Goal: Navigation & Orientation: Find specific page/section

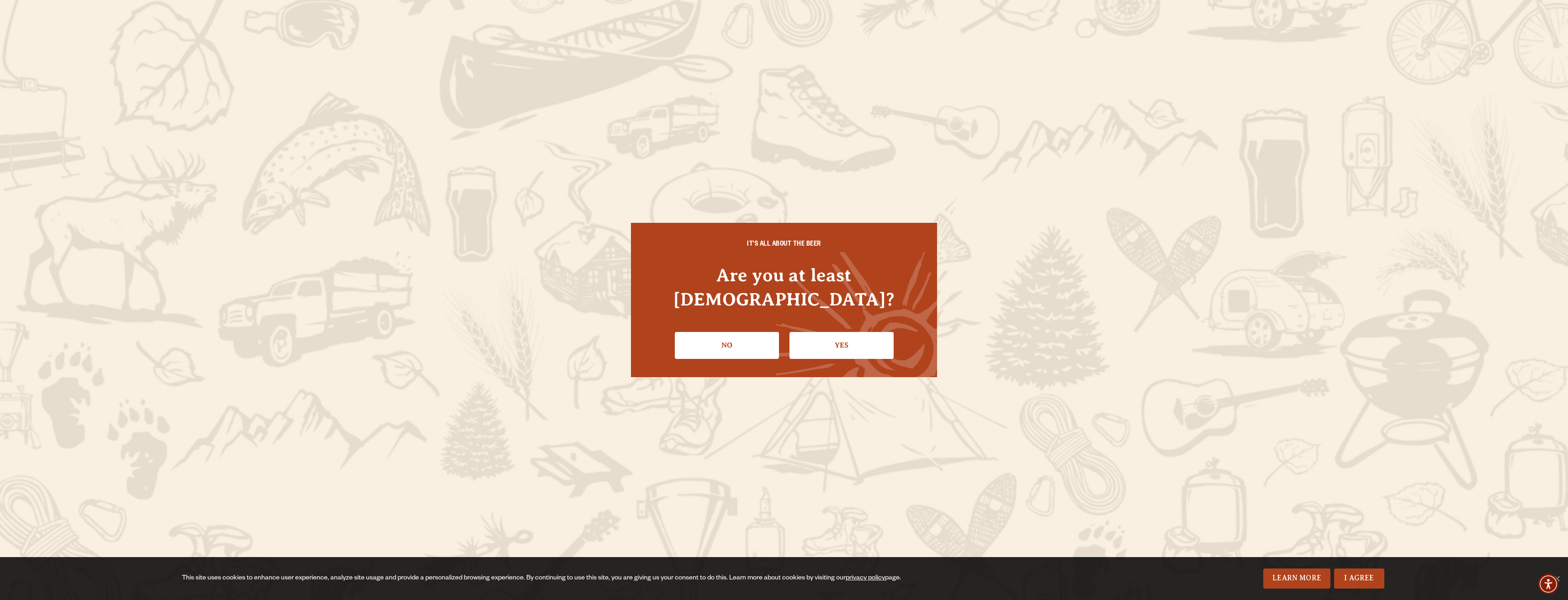
click at [830, 337] on link "Yes" at bounding box center [841, 346] width 104 height 27
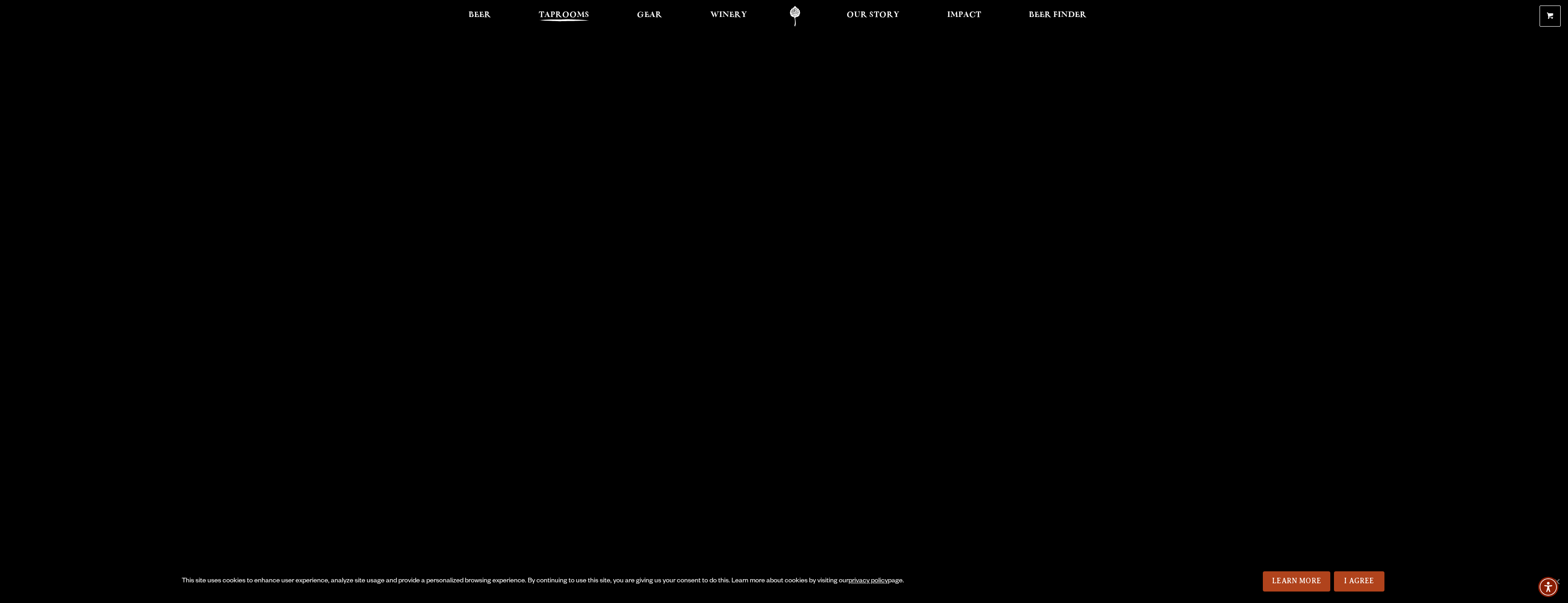
click at [571, 13] on span "Taprooms" at bounding box center [564, 15] width 51 height 7
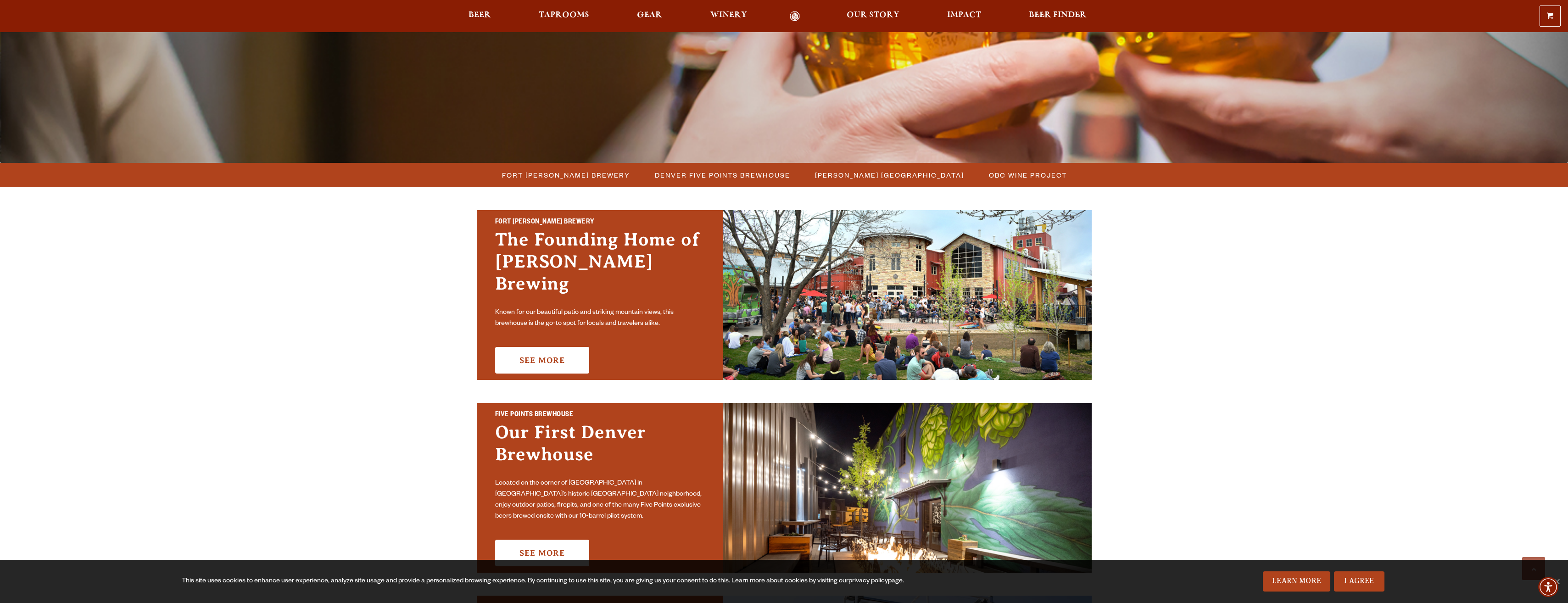
scroll to position [92, 0]
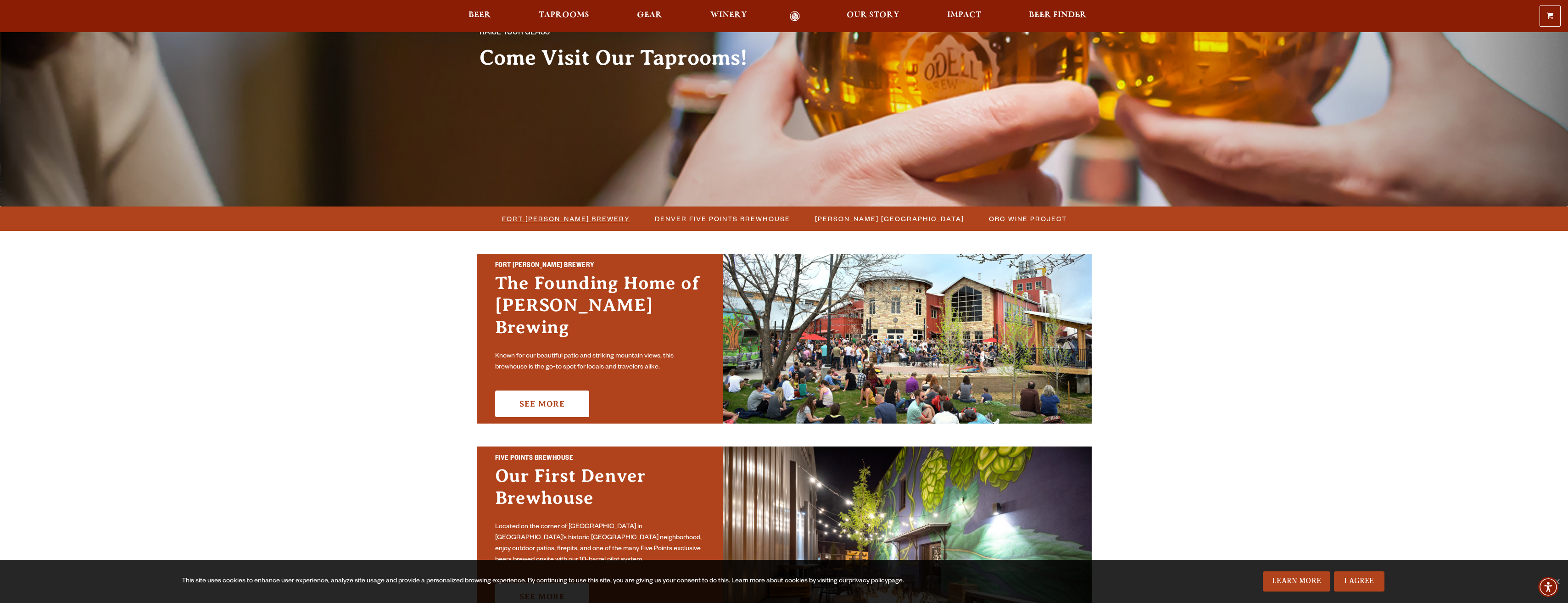
click at [587, 220] on span "Fort [PERSON_NAME] Brewery" at bounding box center [565, 219] width 128 height 13
